Goal: Navigation & Orientation: Find specific page/section

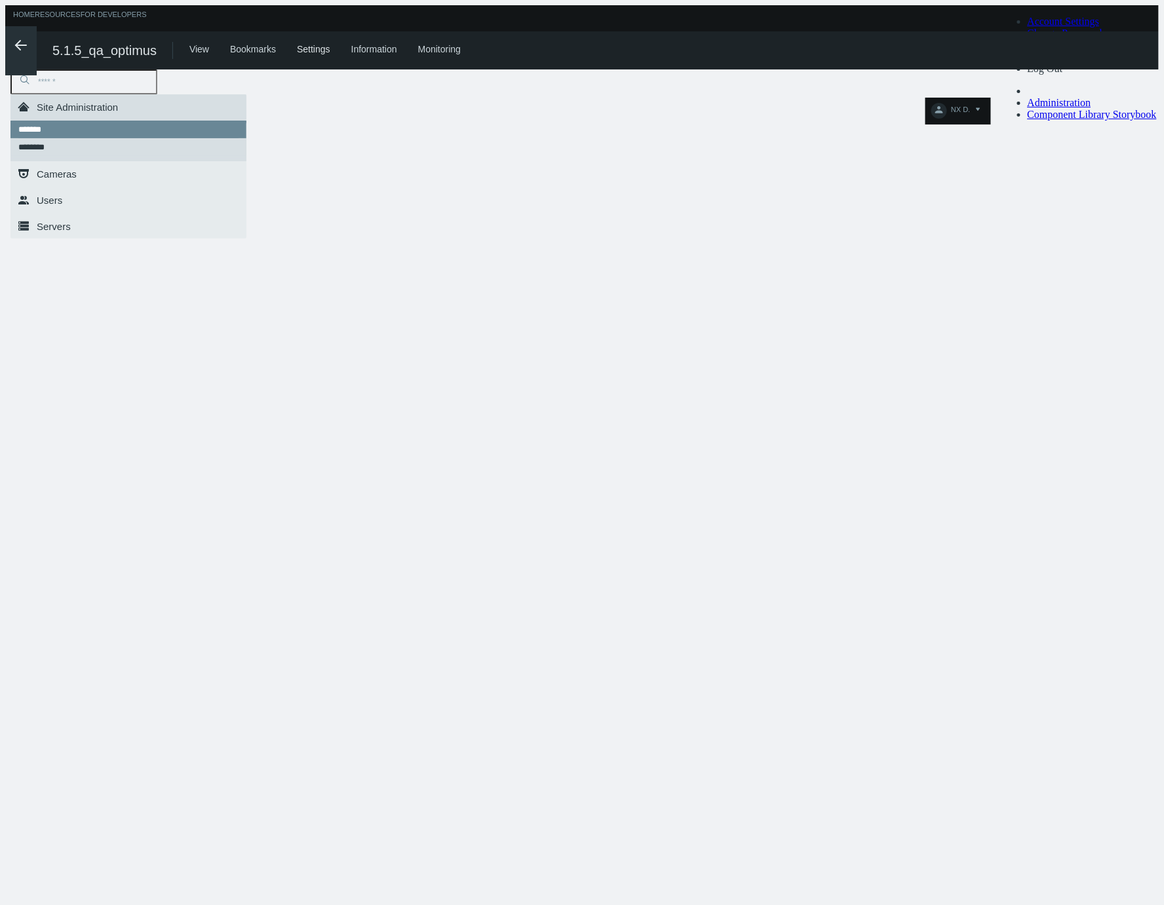
click at [15, 43] on icon ".arrow {fill-rule:evenodd;clip-rule:evenodd;fill:none;stroke:var(--btn-arrow-co…" at bounding box center [21, 45] width 16 height 16
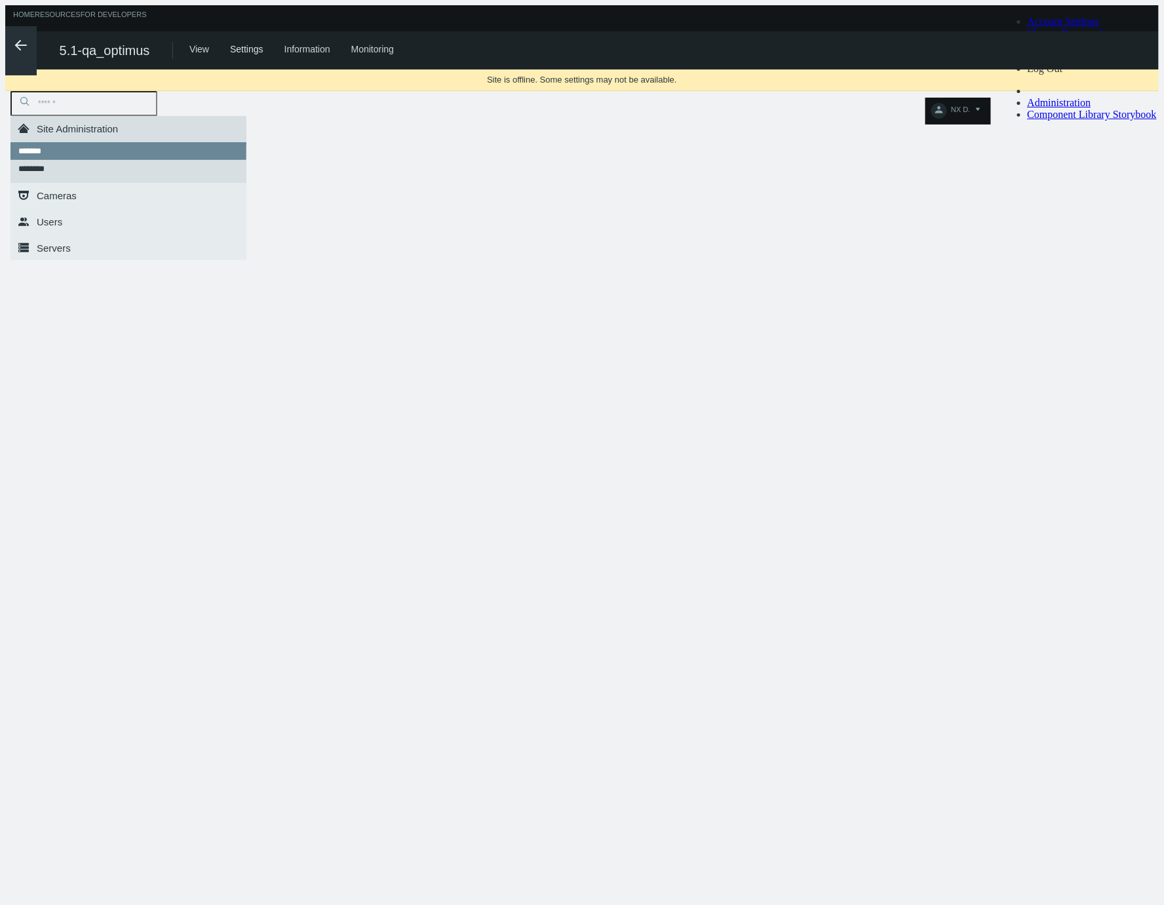
click at [17, 42] on icon ".arrow {fill-rule:evenodd;clip-rule:evenodd;fill:none;stroke:var(--btn-arrow-co…" at bounding box center [21, 45] width 16 height 16
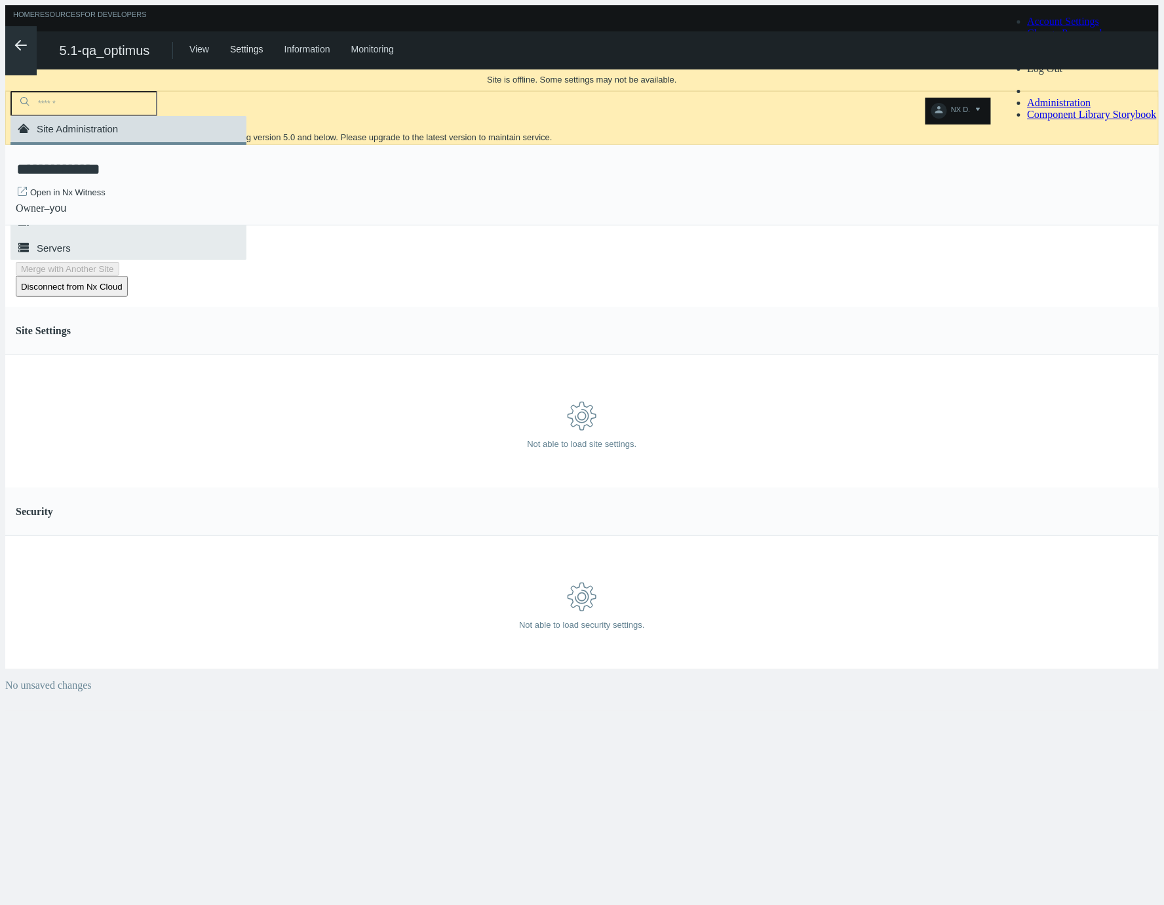
click at [16, 45] on line at bounding box center [21, 45] width 10 height 0
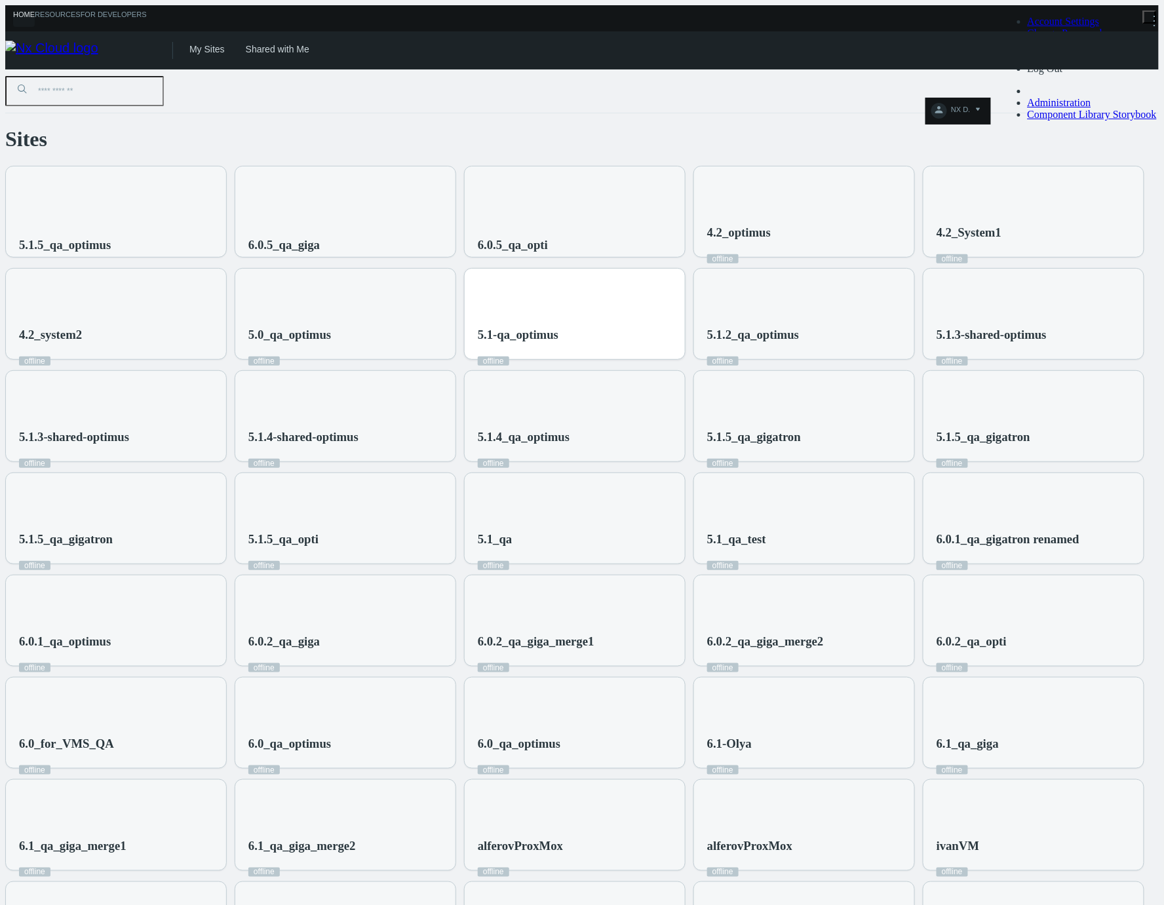
click at [685, 277] on div "5.1-qa_optimus offline" at bounding box center [575, 322] width 220 height 106
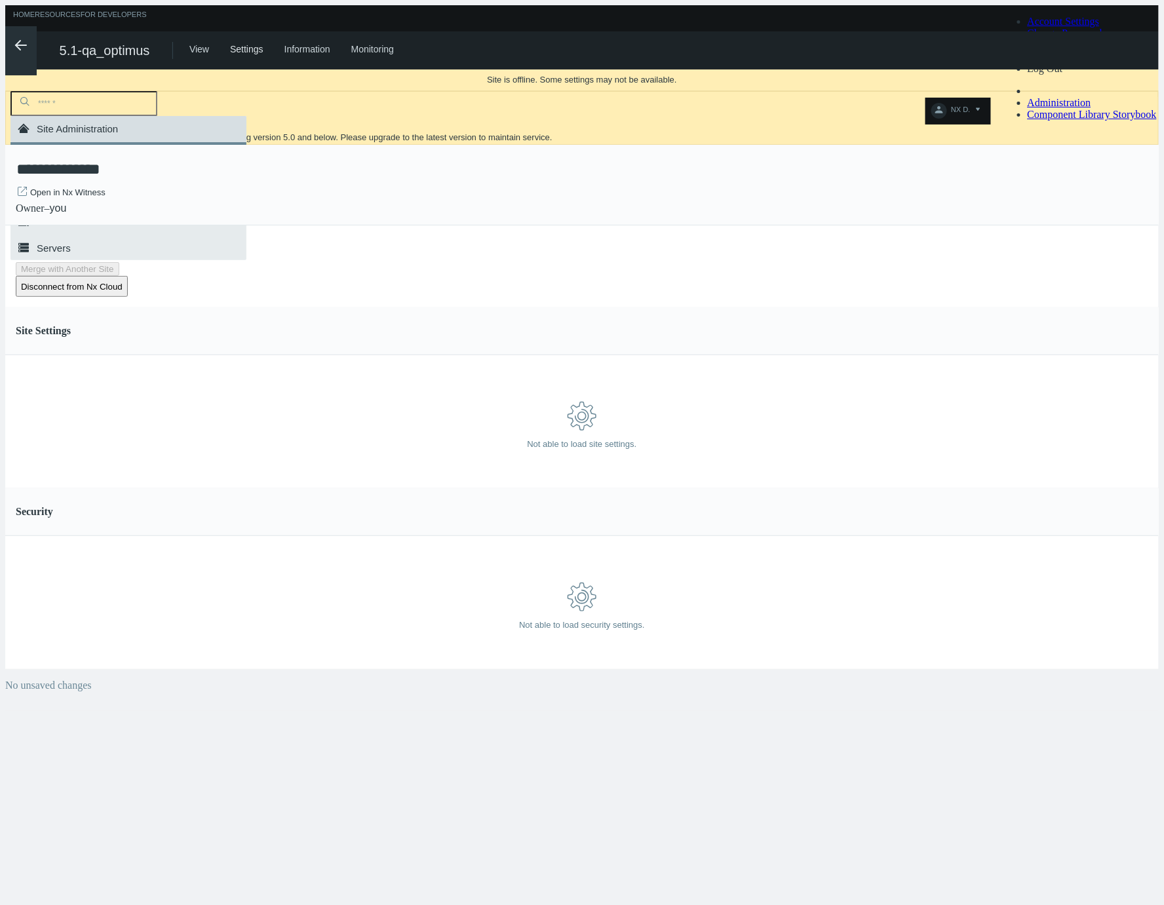
click at [24, 51] on svg-icon ".arrow {fill-rule:evenodd;clip-rule:evenodd;fill:none;stroke:var(--btn-arrow-co…" at bounding box center [20, 45] width 31 height 16
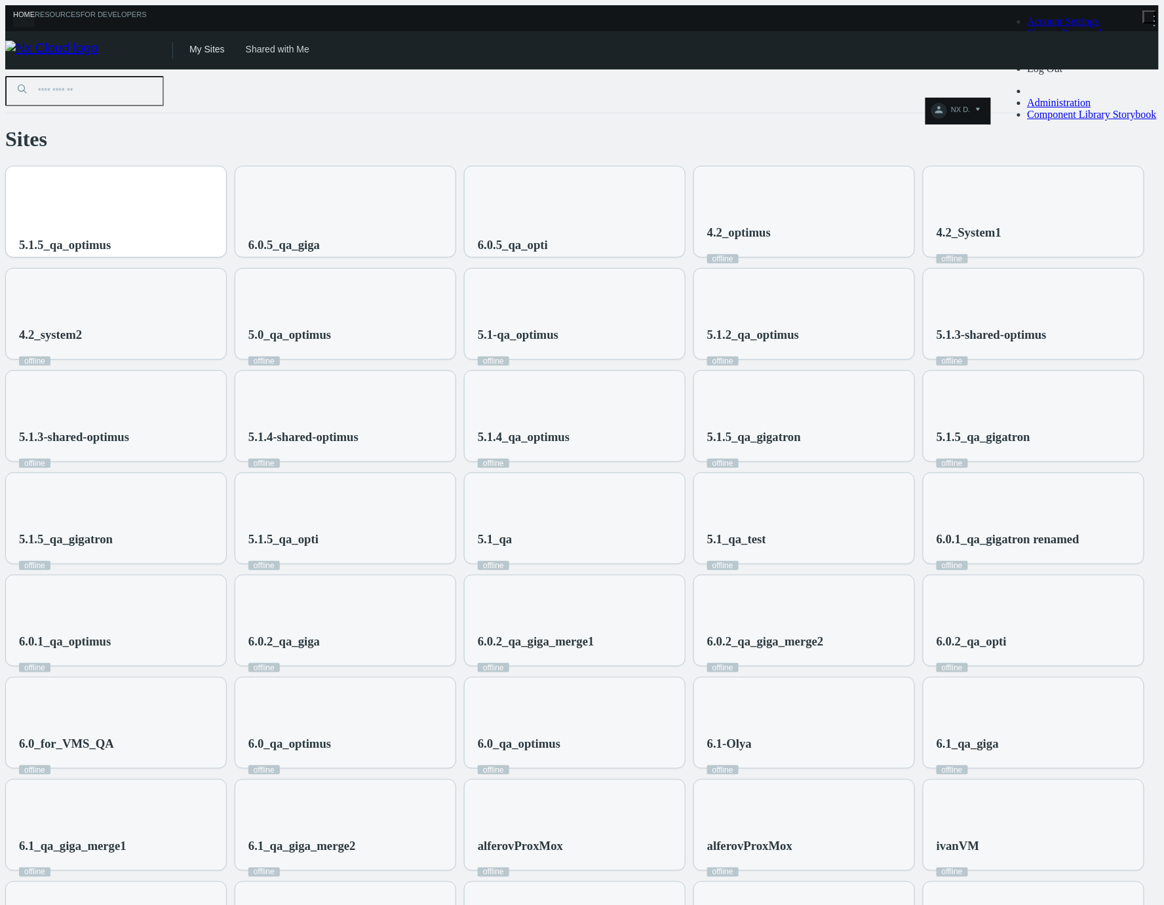
click at [147, 191] on div "5.1.5_qa_optimus" at bounding box center [116, 219] width 220 height 106
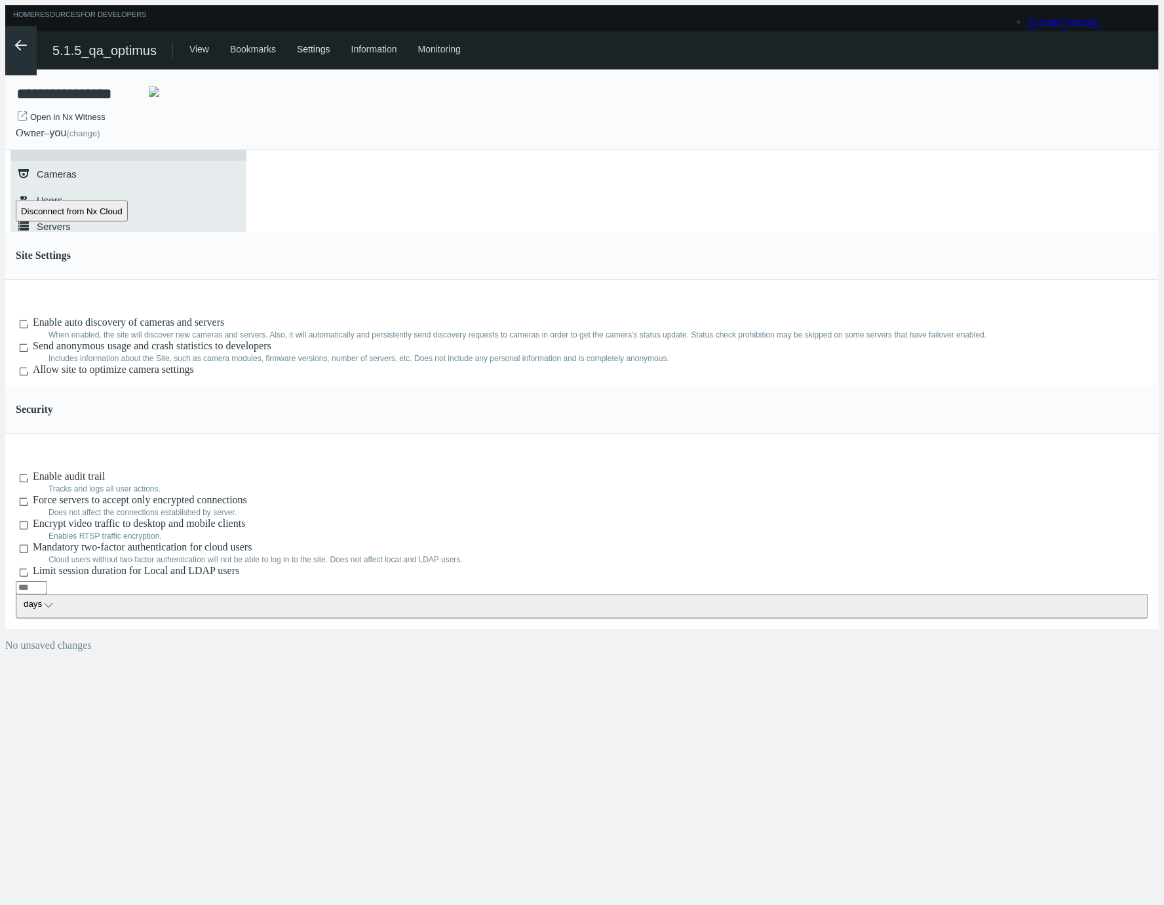
click at [19, 43] on icon ".arrow {fill-rule:evenodd;clip-rule:evenodd;fill:none;stroke:var(--btn-arrow-co…" at bounding box center [21, 45] width 16 height 16
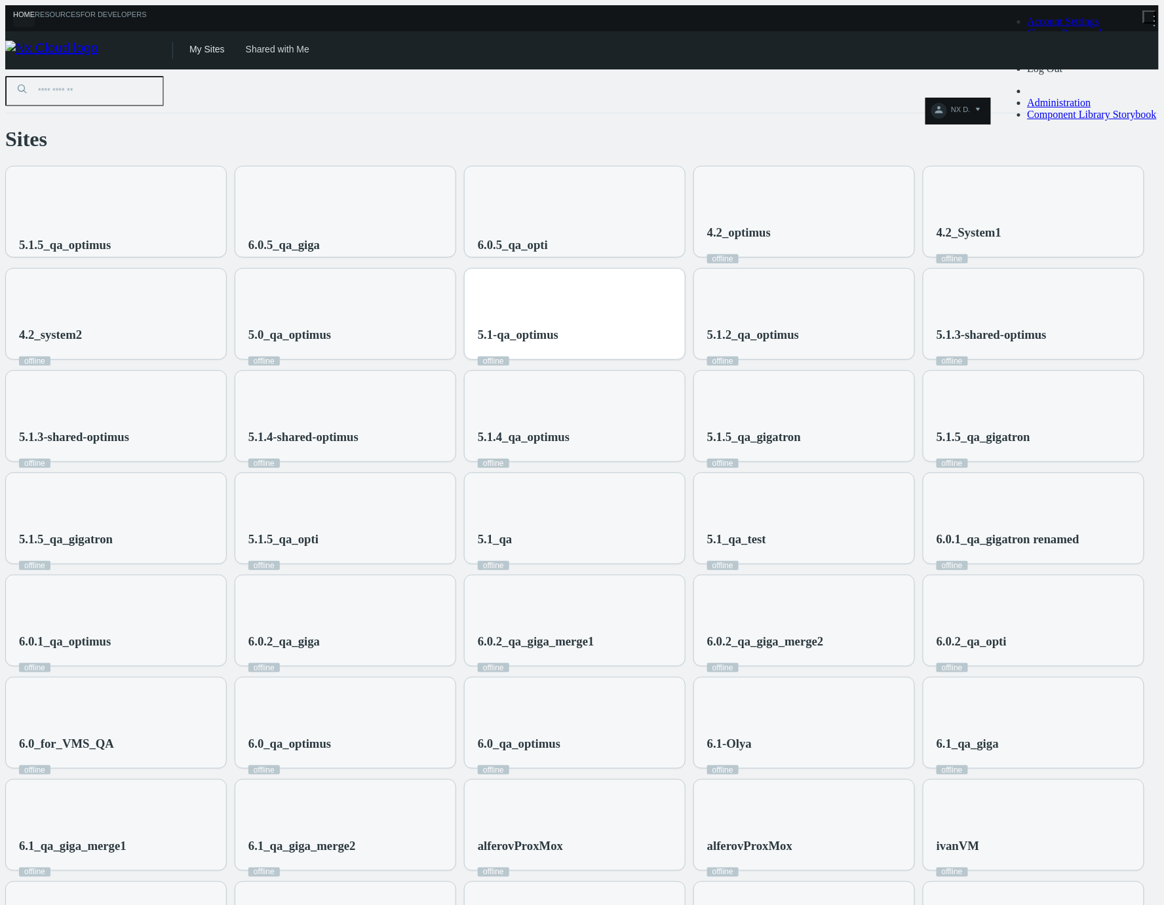
click at [685, 294] on div "5.1-qa_optimus offline" at bounding box center [575, 322] width 220 height 106
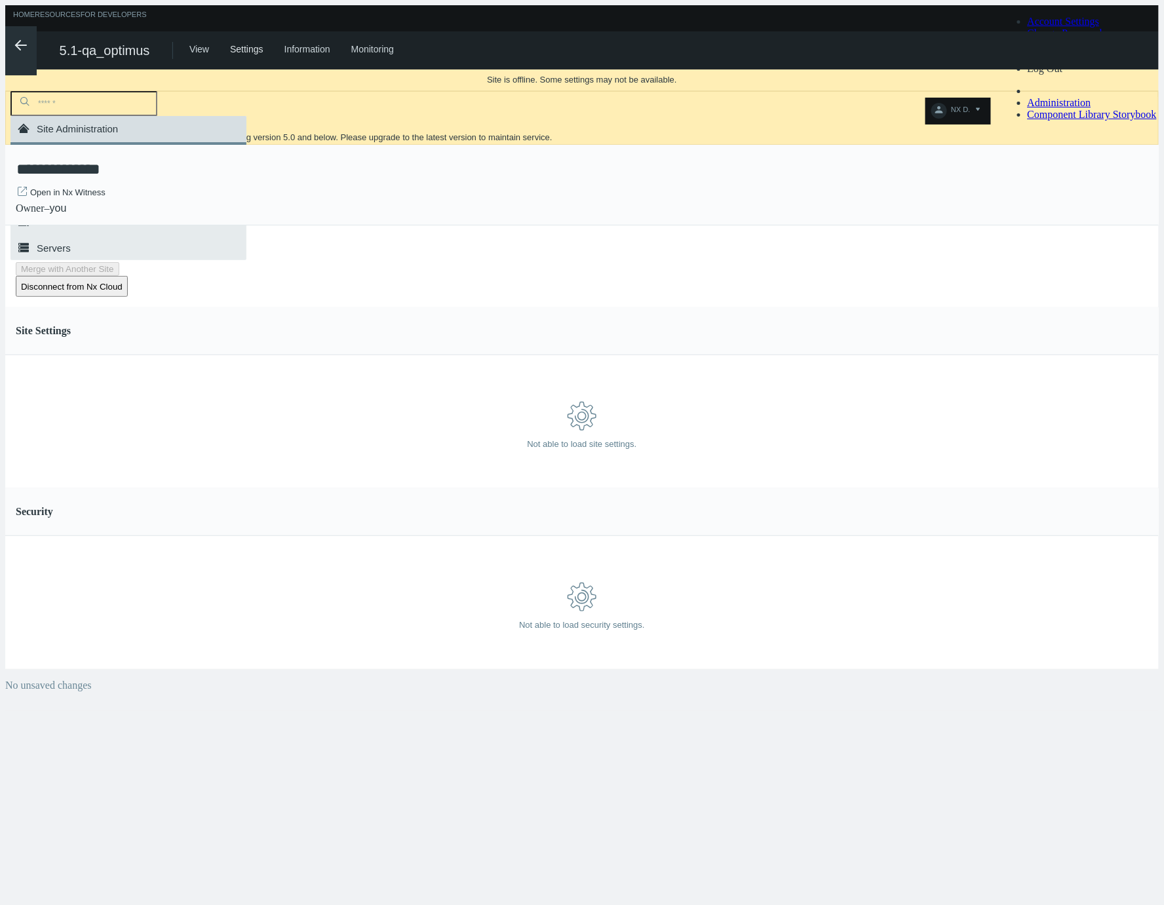
click at [19, 37] on icon ".arrow {fill-rule:evenodd;clip-rule:evenodd;fill:none;stroke:var(--btn-arrow-co…" at bounding box center [21, 45] width 16 height 16
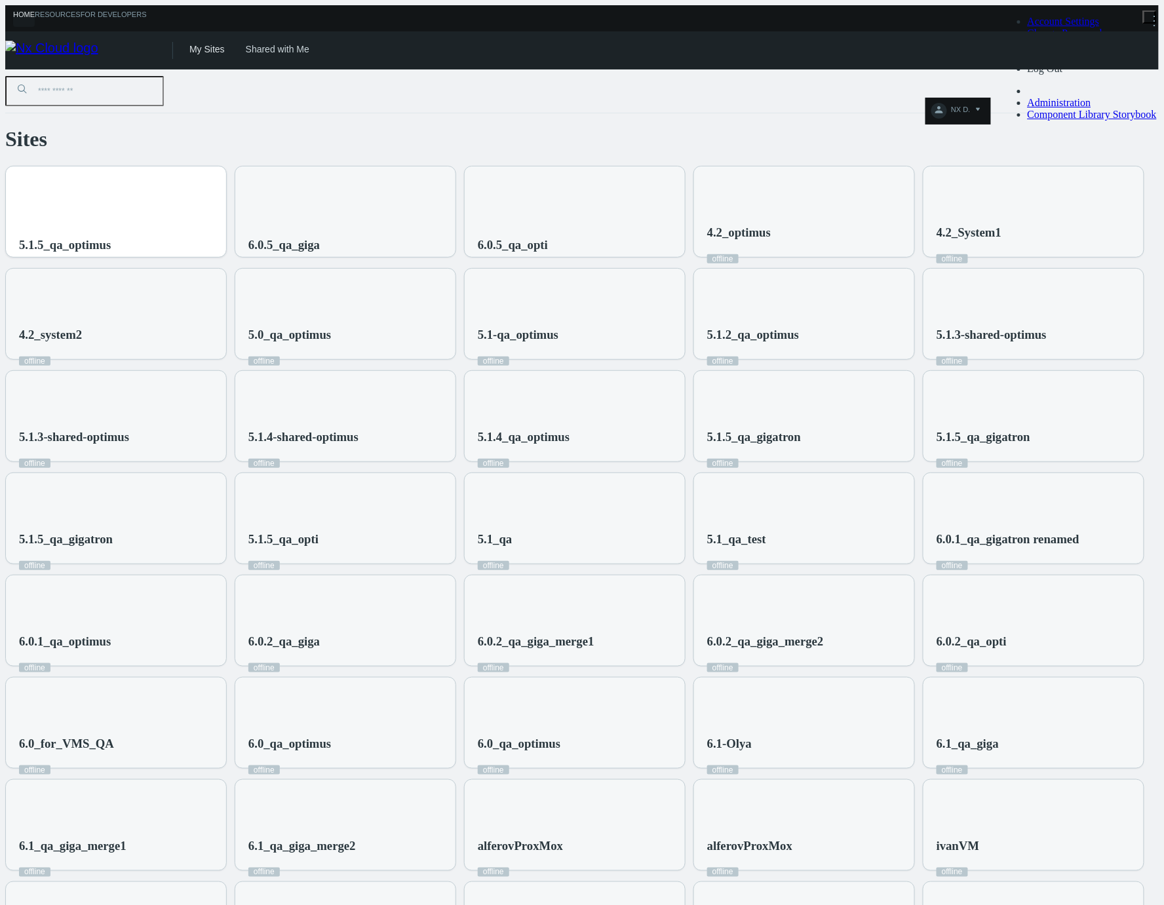
click at [180, 187] on div "5.1.5_qa_optimus" at bounding box center [116, 219] width 220 height 106
